Goal: Information Seeking & Learning: Learn about a topic

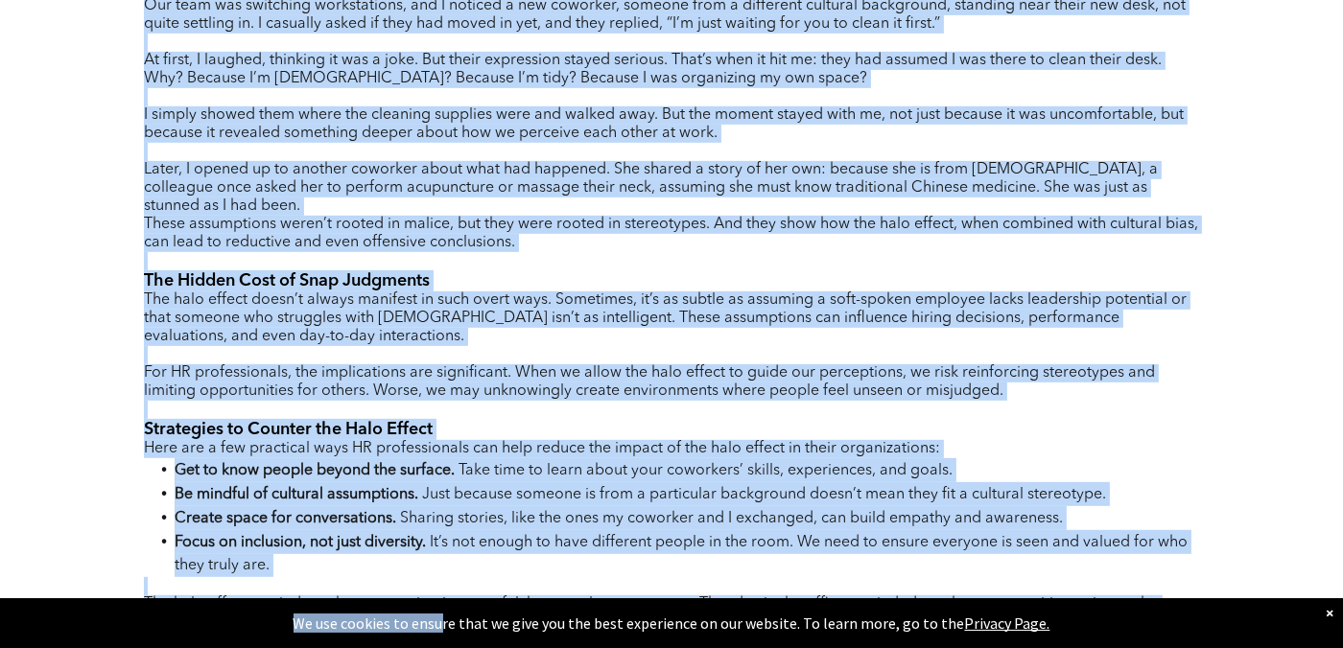
scroll to position [1268, 0]
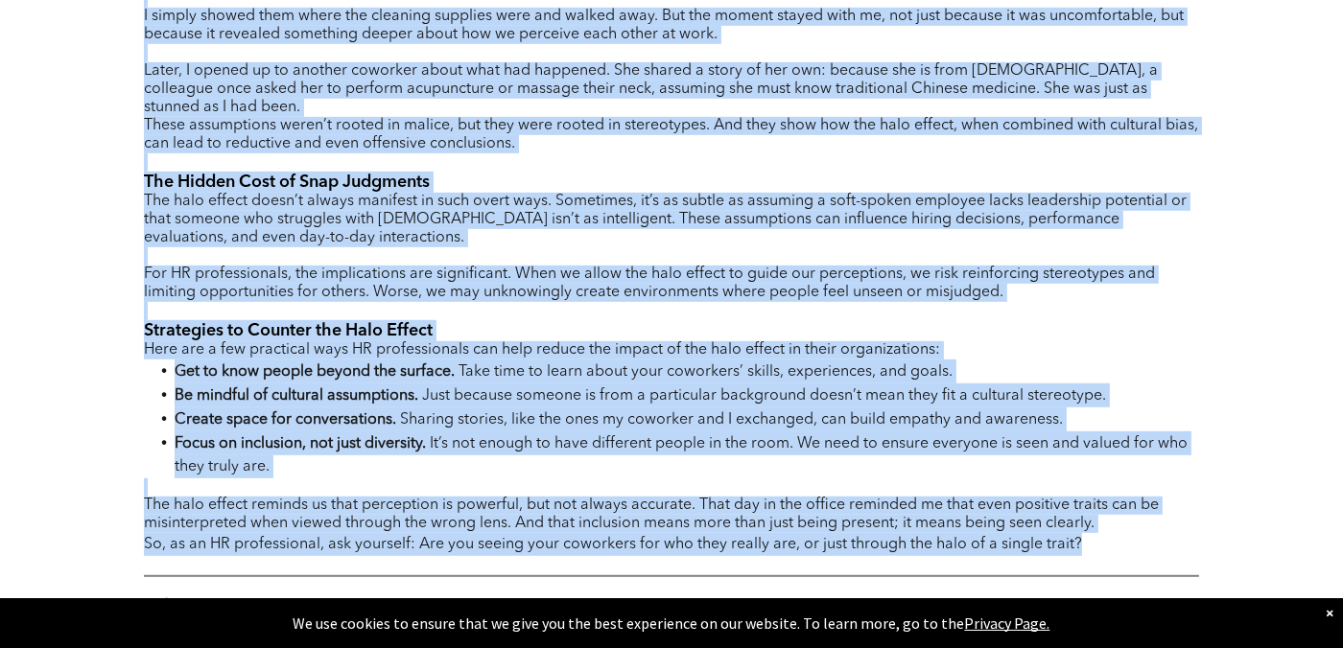
drag, startPoint x: 144, startPoint y: 61, endPoint x: 1089, endPoint y: 523, distance: 1051.5
click at [1089, 523] on div "Author : [PERSON_NAME], CPHR, Wood Buffalo Chapter In the fast-paced world of H…" at bounding box center [671, 78] width 1055 height 959
copy div "Lo ips dolo-sitam conse ad EL, se doeiu temp incid utlaboreetd magn, aliquaeni,…"
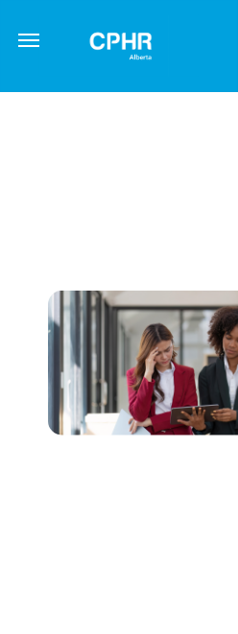
click at [113, 50] on img at bounding box center [121, 45] width 96 height 61
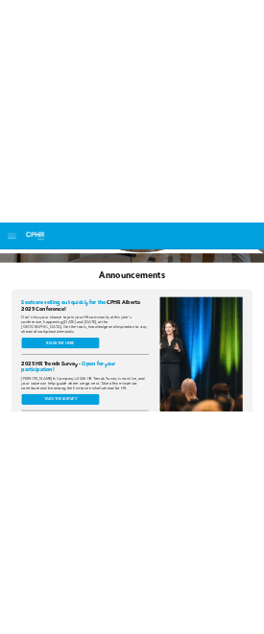
scroll to position [576, 0]
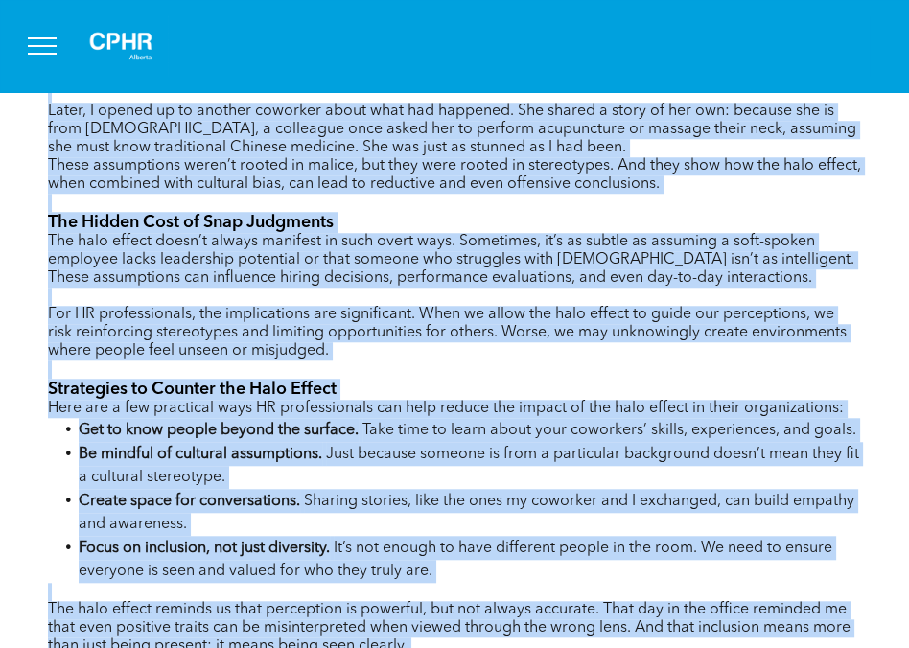
scroll to position [1568, 0]
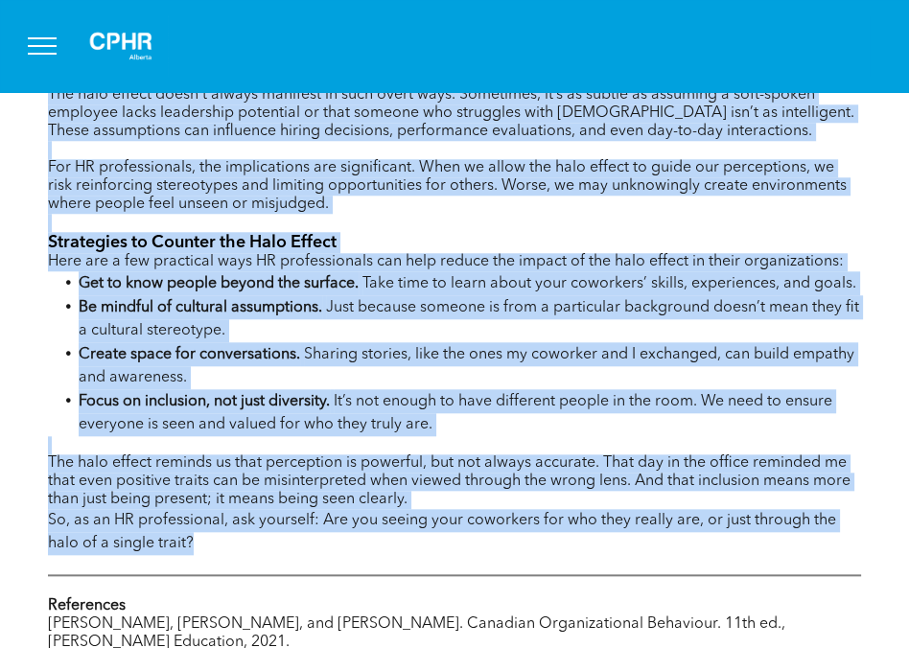
drag, startPoint x: 50, startPoint y: 292, endPoint x: 328, endPoint y: 510, distance: 353.9
drag, startPoint x: 328, startPoint y: 510, endPoint x: 293, endPoint y: 470, distance: 53.7
copy div "Lor ipsu dolors, am consecte ad Elitsedd Eiusmodtempori Utlaboree do MaGnaal, E…"
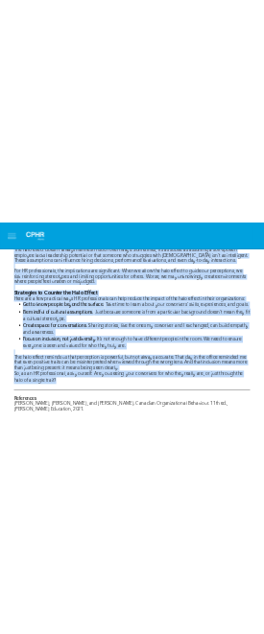
scroll to position [1679, 0]
